Goal: Task Accomplishment & Management: Use online tool/utility

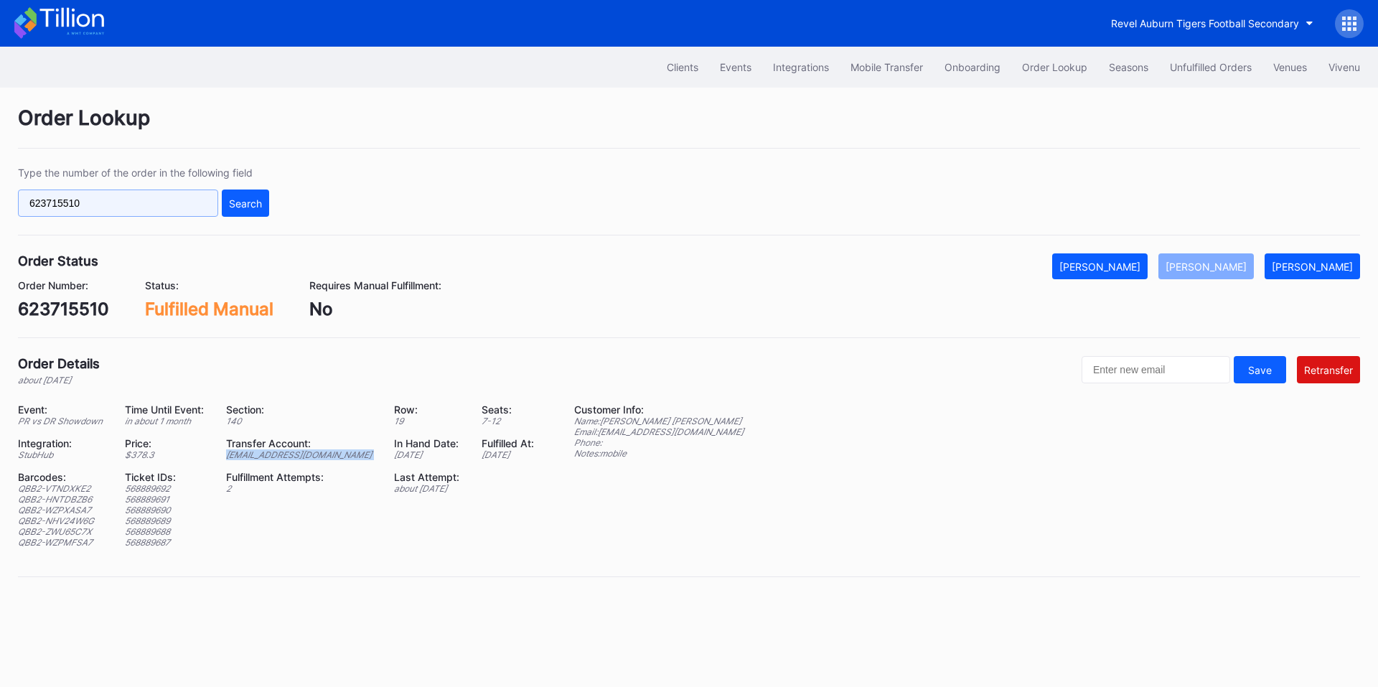
click at [145, 194] on input "623715510" at bounding box center [118, 202] width 200 height 27
paste input "170055"
drag, startPoint x: 245, startPoint y: 207, endPoint x: 492, endPoint y: 79, distance: 278.5
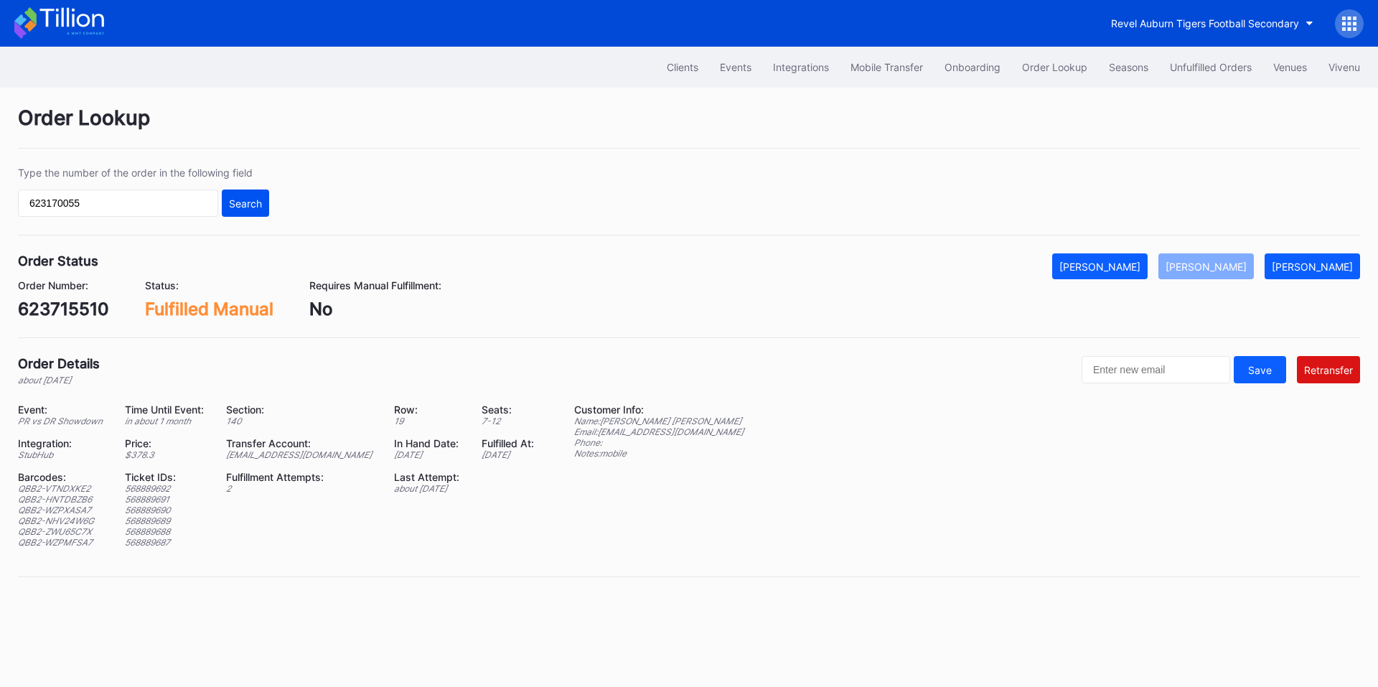
click at [246, 207] on div "Search" at bounding box center [245, 203] width 33 height 12
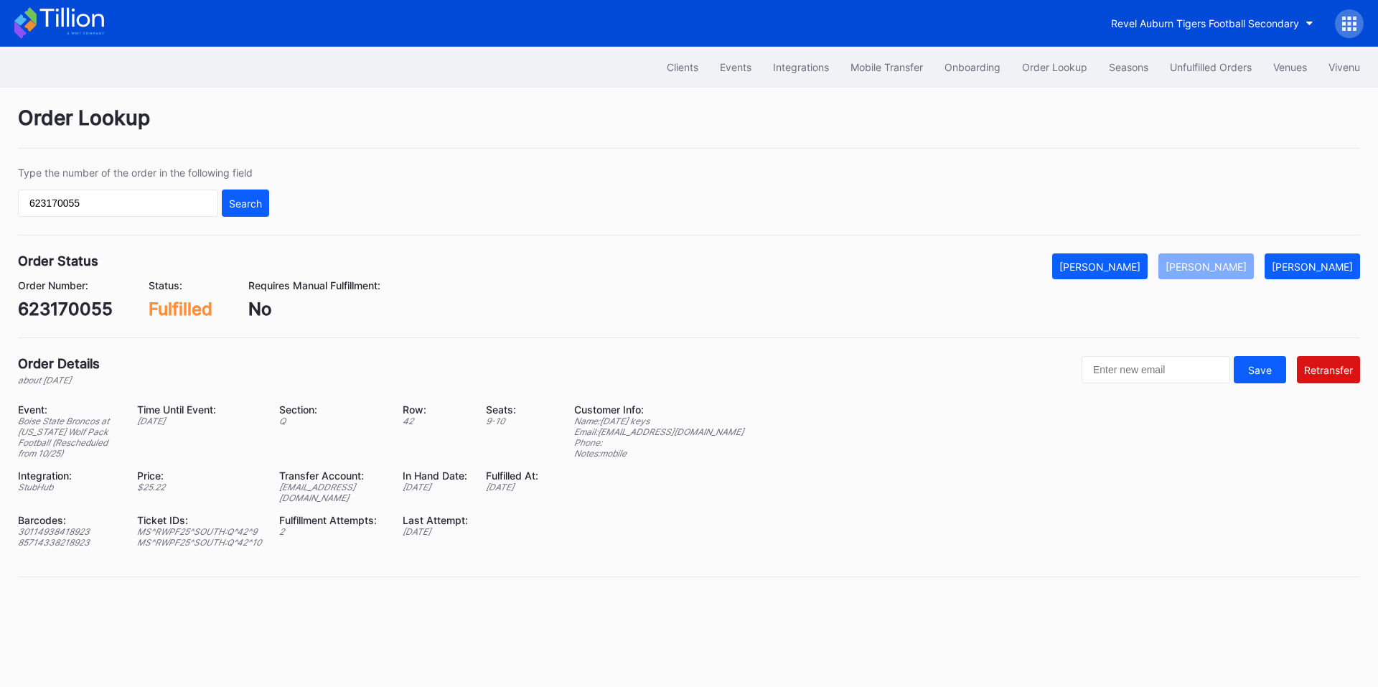
click at [353, 498] on div "[EMAIL_ADDRESS][DOMAIN_NAME]" at bounding box center [331, 492] width 105 height 22
copy div "[EMAIL_ADDRESS][DOMAIN_NAME]"
drag, startPoint x: 712, startPoint y: 434, endPoint x: 602, endPoint y: 436, distance: 110.5
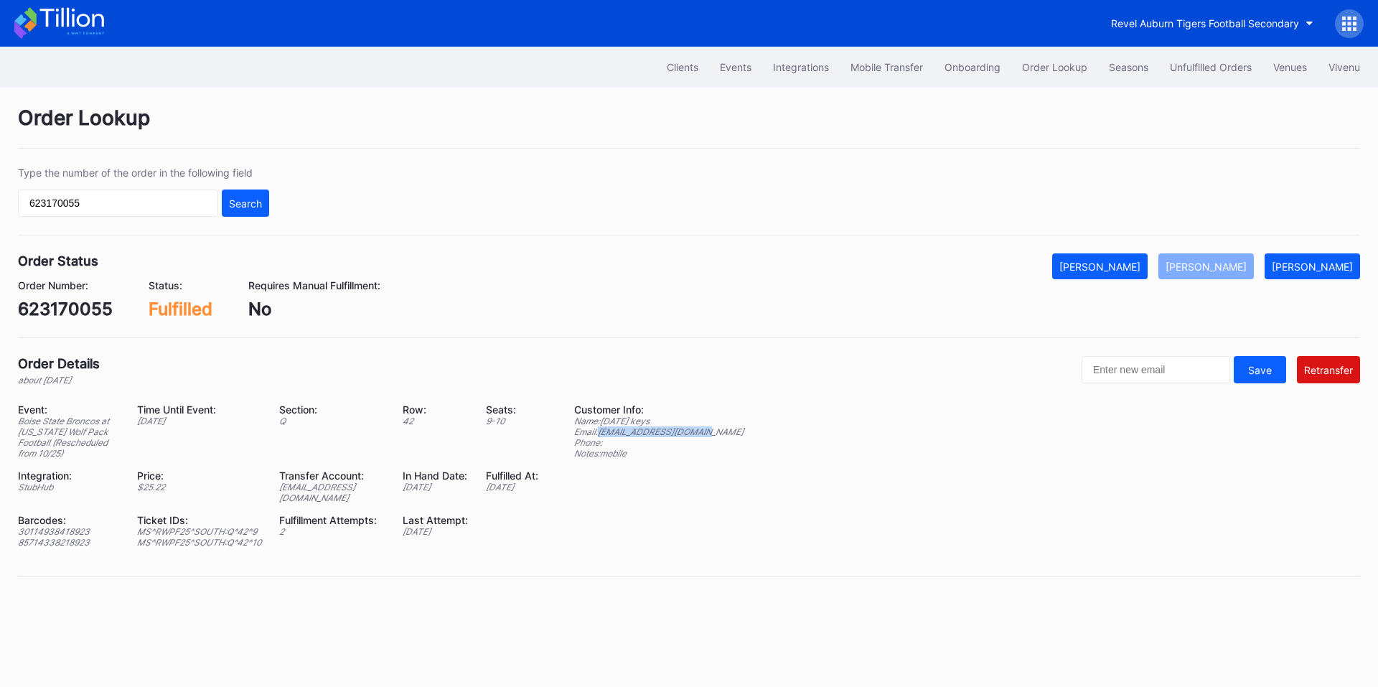
click at [602, 436] on div "Event: Boise State Broncos at [US_STATE] Wolf Pack Football (Rescheduled from 1…" at bounding box center [689, 480] width 1342 height 155
copy div "[EMAIL_ADDRESS][DOMAIN_NAME]"
click at [173, 204] on input "623170055" at bounding box center [118, 202] width 200 height 27
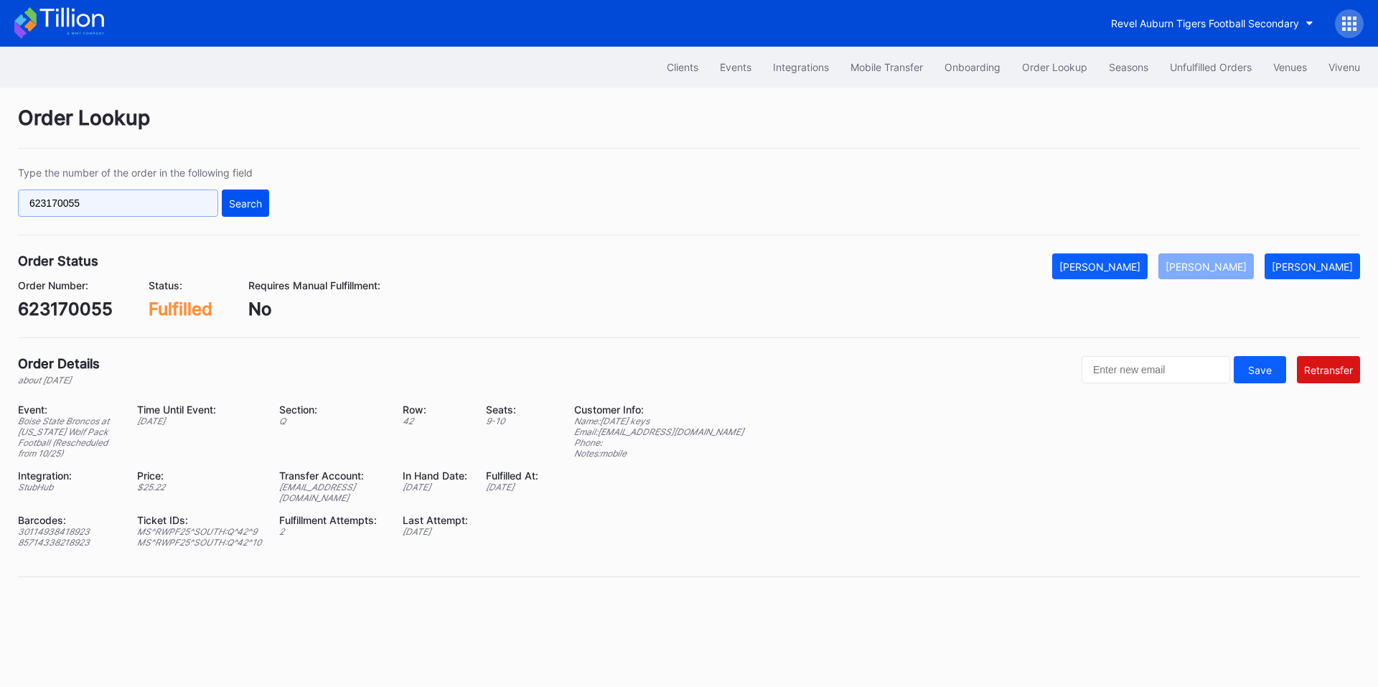
paste input "4055340"
click at [255, 198] on div "Search" at bounding box center [245, 203] width 33 height 12
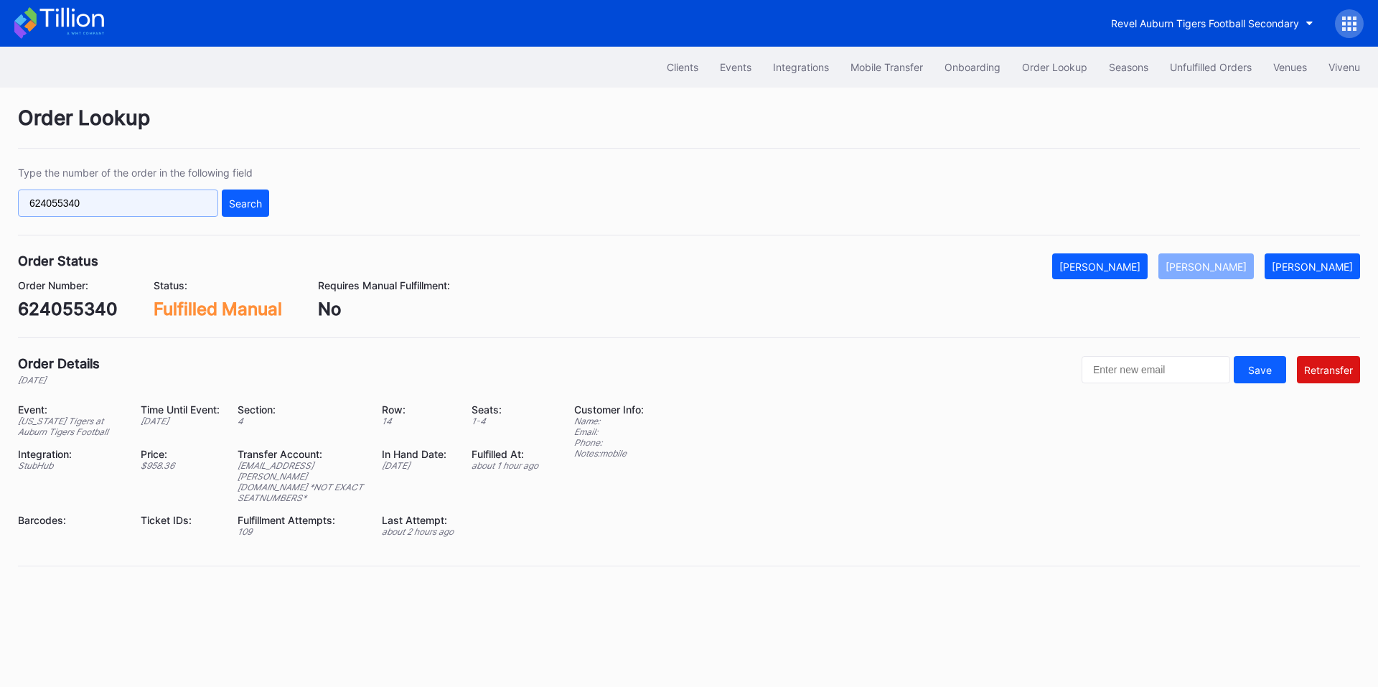
click at [126, 216] on input "624055340" at bounding box center [118, 202] width 200 height 27
paste input "3530270"
click at [239, 205] on div "Search" at bounding box center [245, 203] width 33 height 12
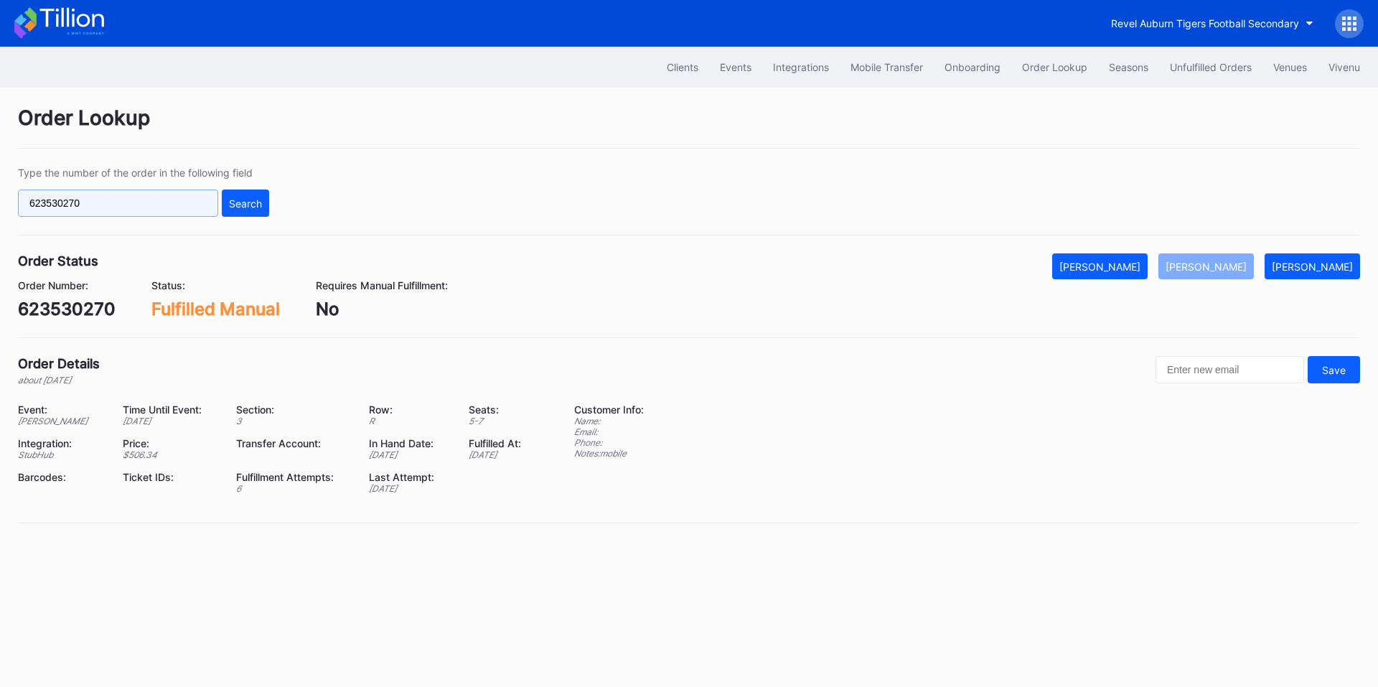
click at [160, 201] on input "623530270" at bounding box center [118, 202] width 200 height 27
paste input "6613948"
type input "626613948"
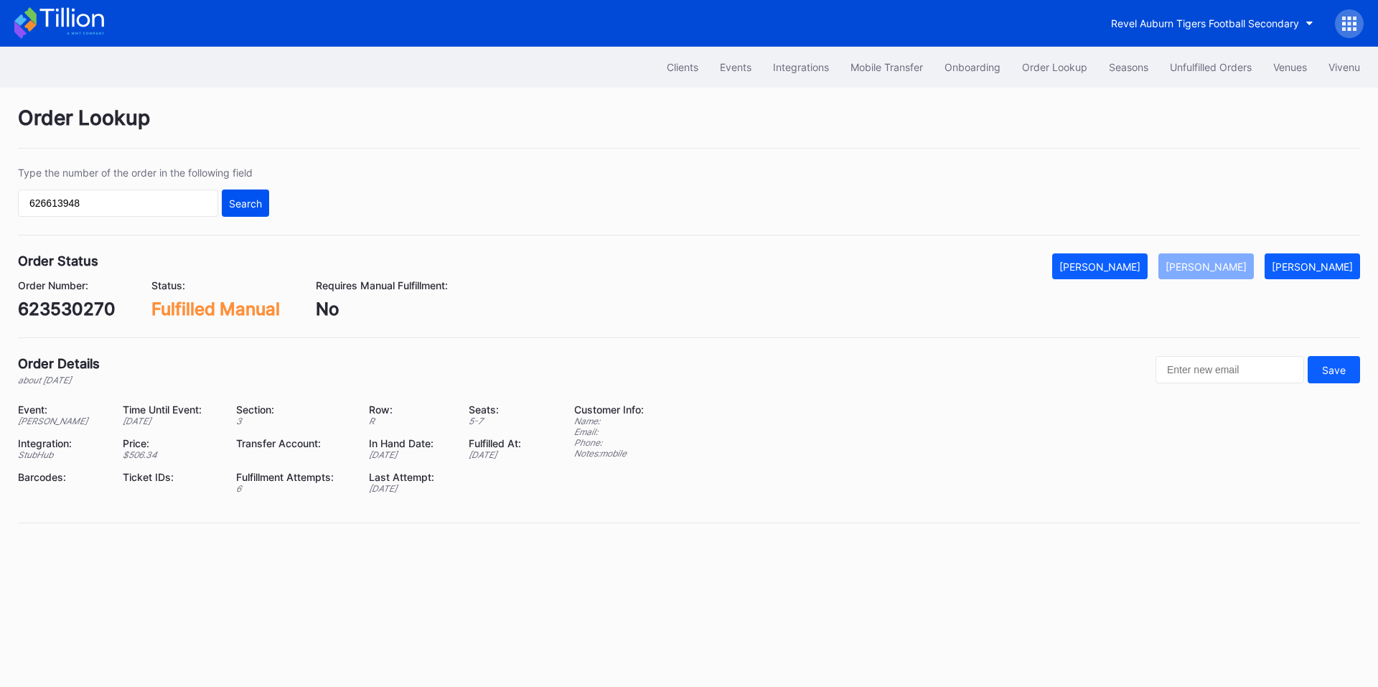
click at [245, 197] on div "Search" at bounding box center [245, 203] width 33 height 12
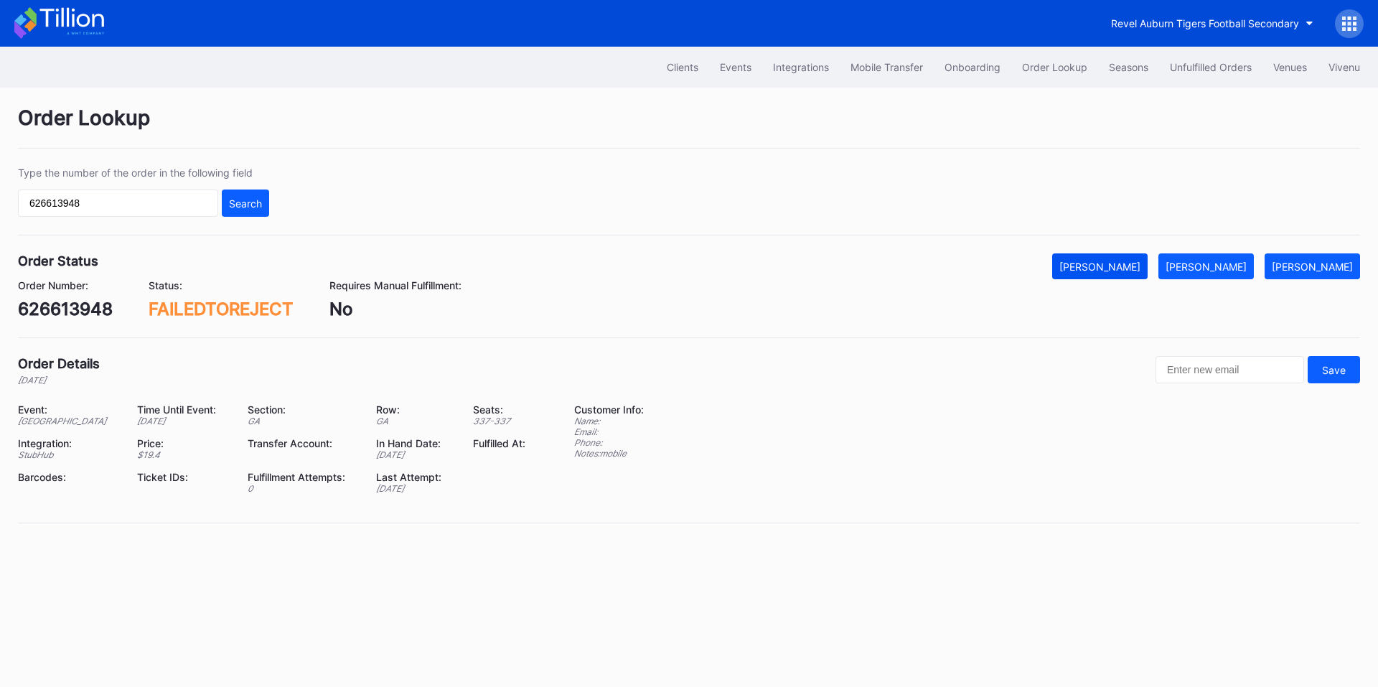
click at [1114, 265] on div "[PERSON_NAME]" at bounding box center [1099, 266] width 81 height 12
